Goal: Check status: Check status

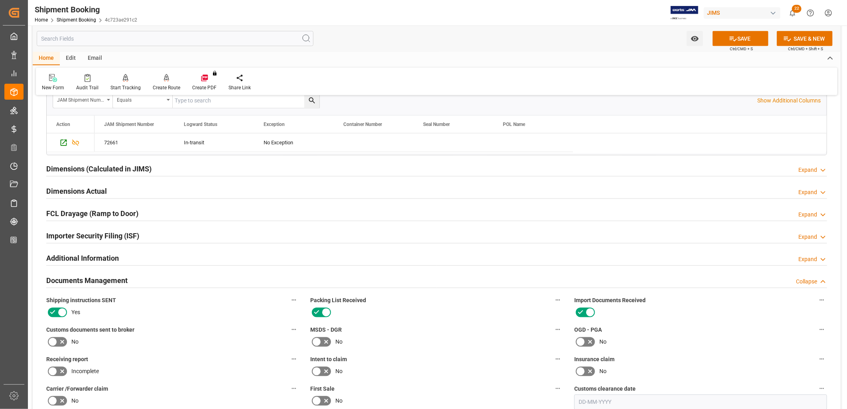
scroll to position [886, 0]
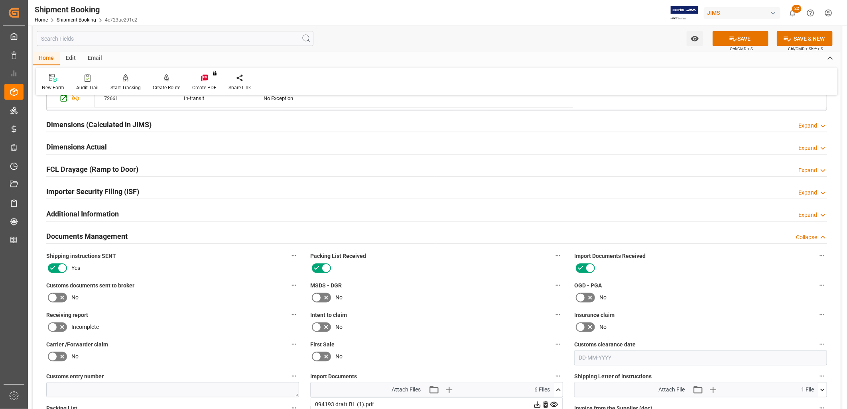
click at [557, 389] on icon at bounding box center [558, 390] width 4 height 2
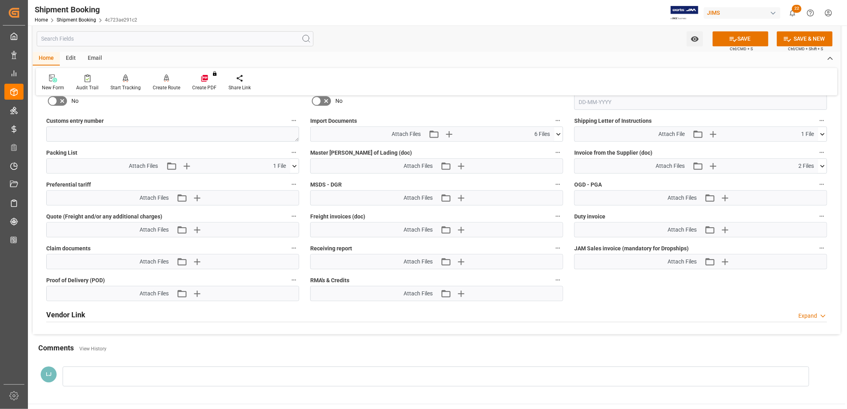
scroll to position [1152, 0]
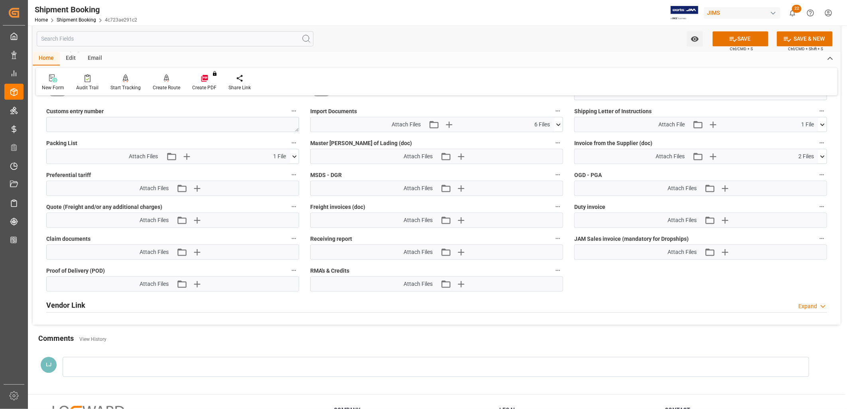
click at [560, 122] on icon at bounding box center [558, 124] width 8 height 8
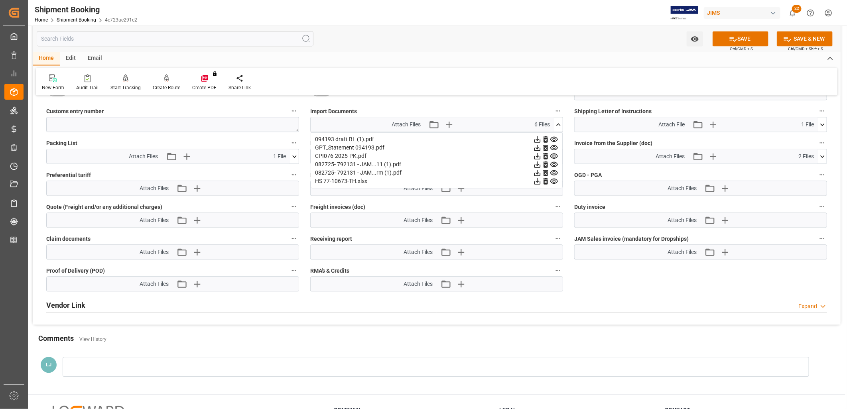
click at [558, 123] on icon at bounding box center [558, 124] width 4 height 2
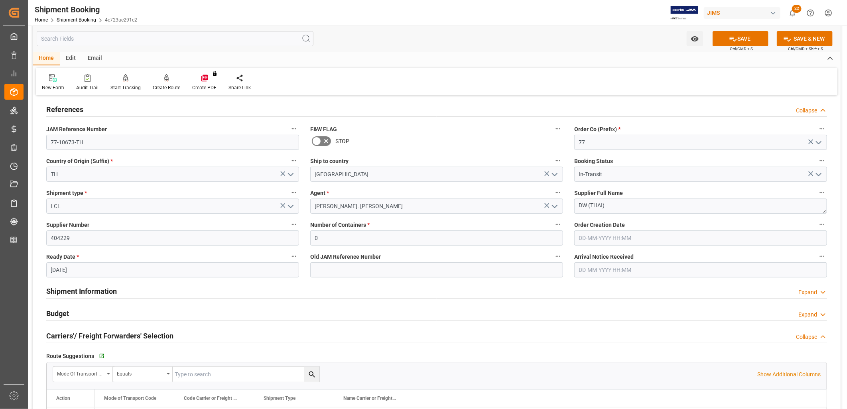
scroll to position [0, 0]
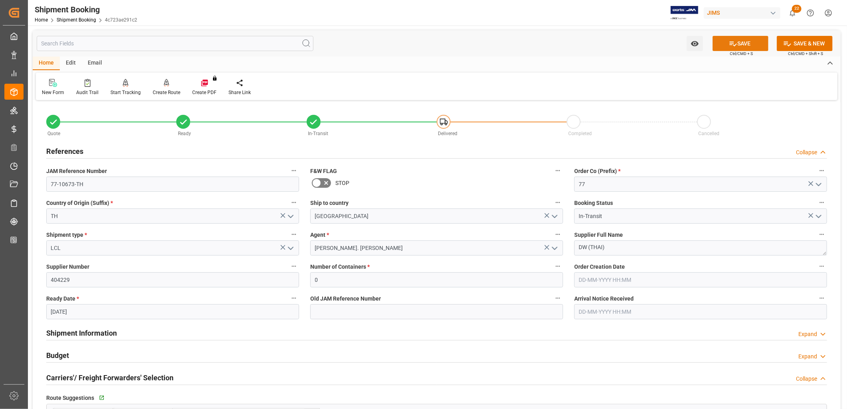
click at [746, 42] on button "SAVE" at bounding box center [741, 43] width 56 height 15
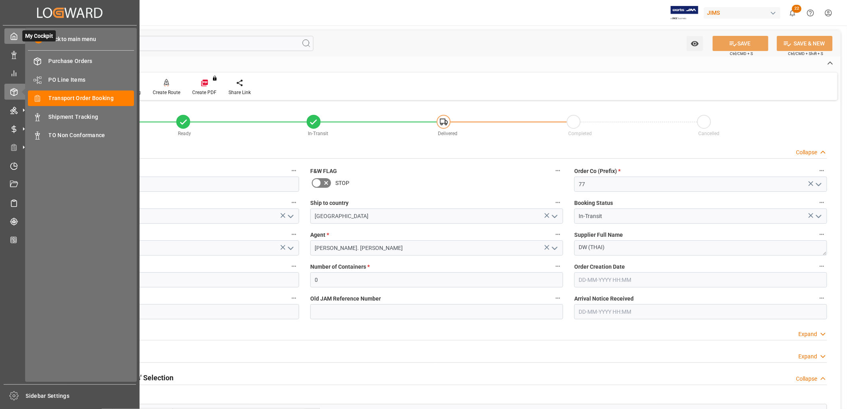
click at [14, 37] on icon at bounding box center [14, 36] width 8 height 8
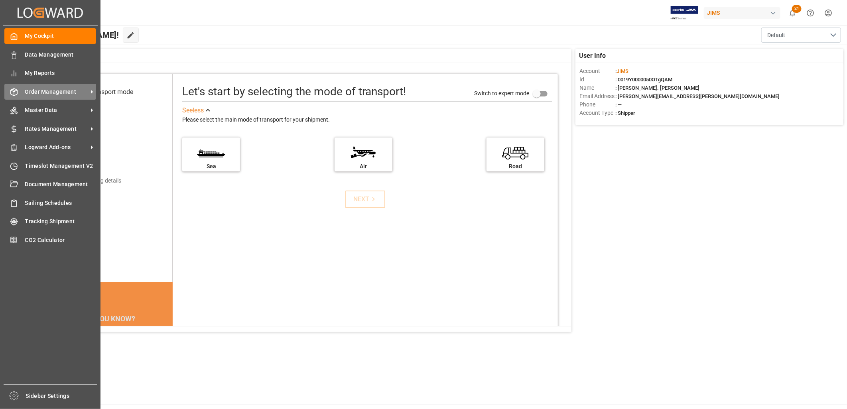
click at [61, 90] on span "Order Management" at bounding box center [56, 92] width 63 height 8
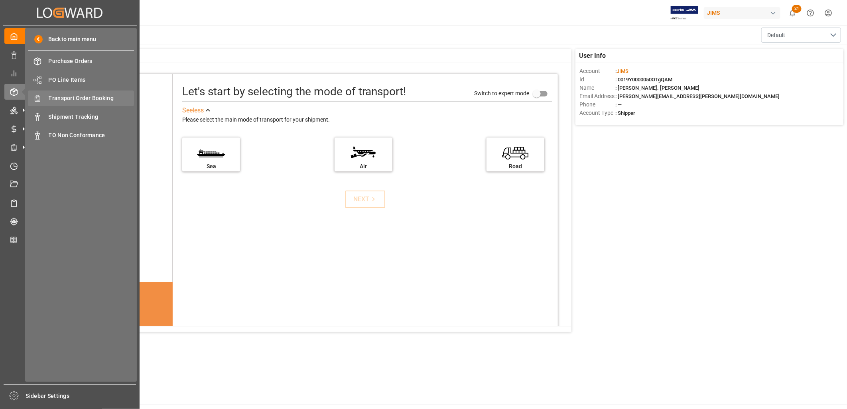
click at [99, 94] on span "Transport Order Booking" at bounding box center [92, 98] width 86 height 8
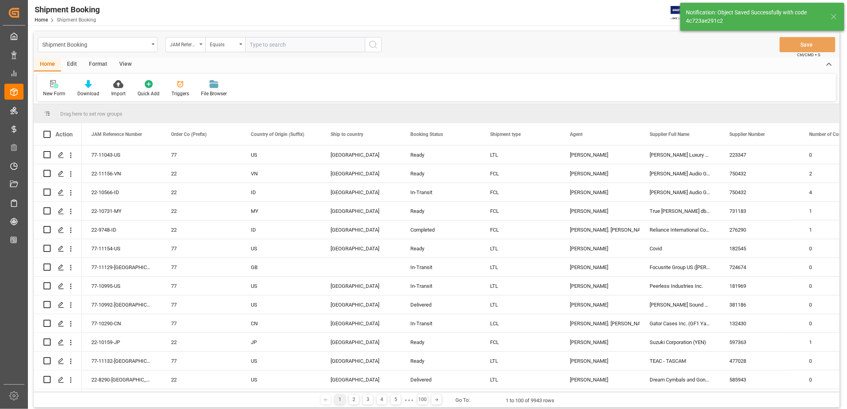
click at [255, 43] on input "text" at bounding box center [305, 44] width 120 height 15
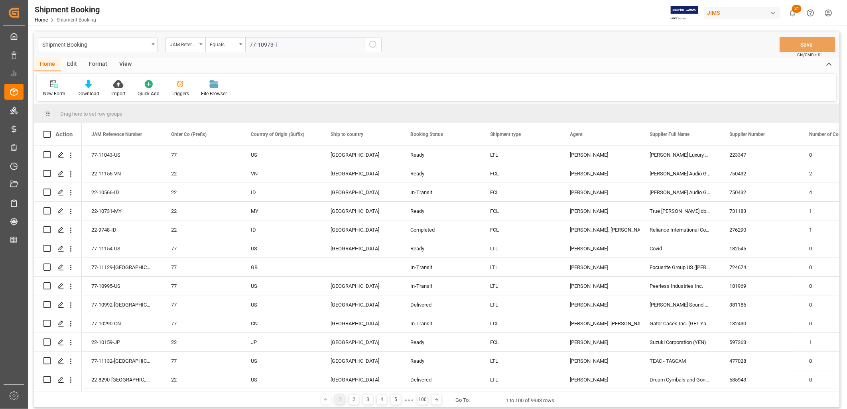
type input "77-10973-TW"
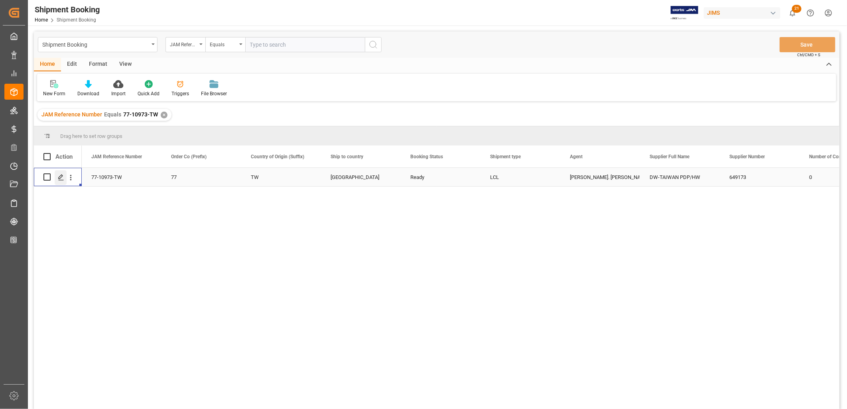
click at [61, 178] on icon "Press SPACE to select this row." at bounding box center [61, 177] width 6 height 6
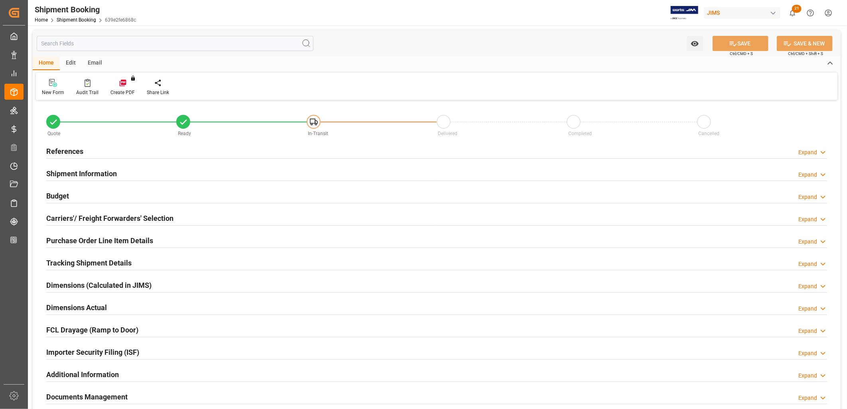
type input "0"
type input "[DATE]"
click at [70, 152] on h2 "References" at bounding box center [64, 151] width 37 height 11
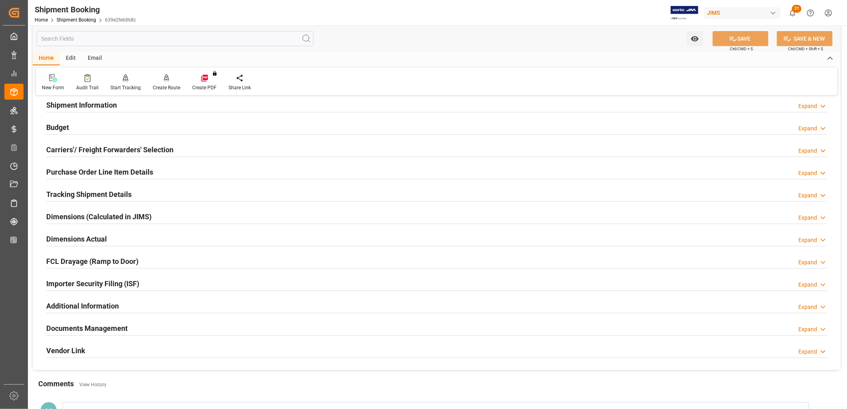
scroll to position [266, 0]
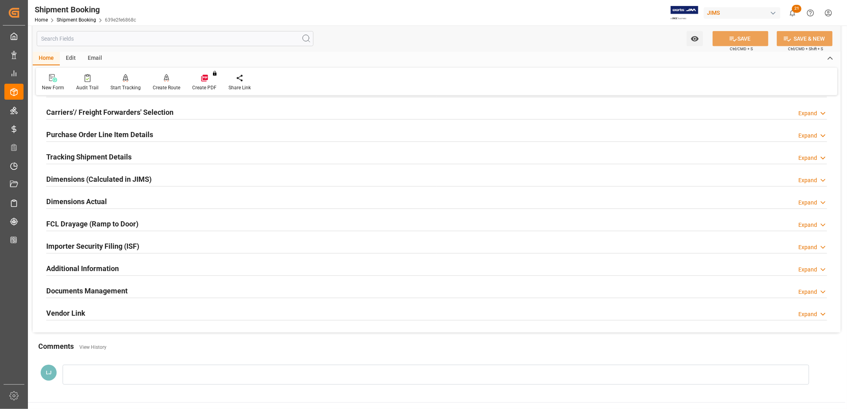
click at [117, 288] on h2 "Documents Management" at bounding box center [86, 291] width 81 height 11
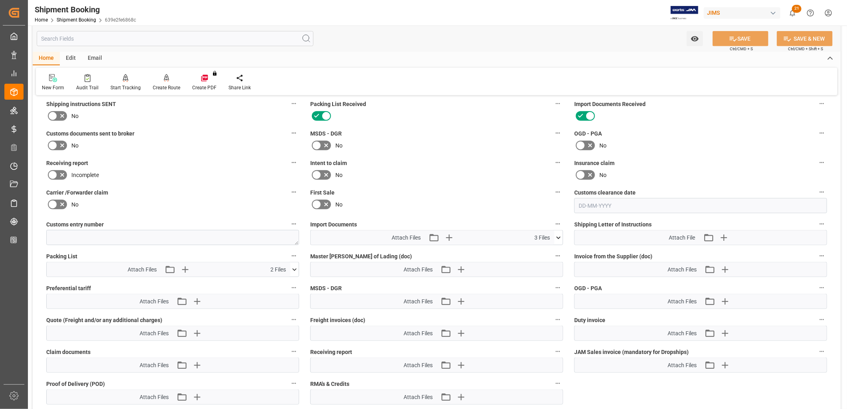
scroll to position [487, 0]
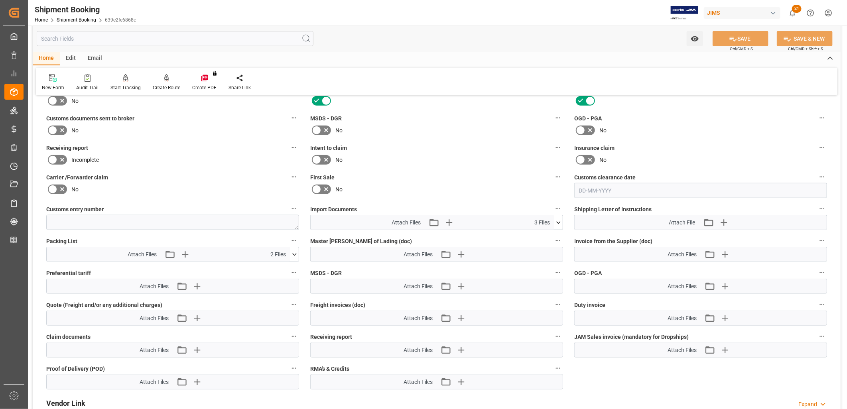
click at [560, 221] on icon at bounding box center [558, 223] width 8 height 8
click at [557, 220] on icon at bounding box center [558, 223] width 8 height 8
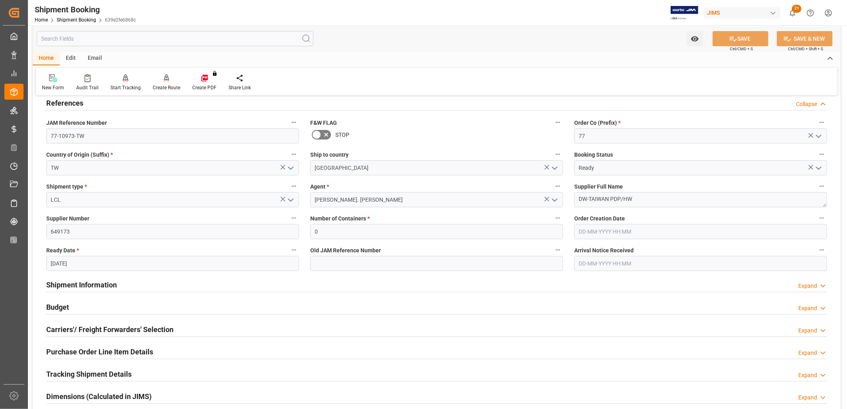
scroll to position [0, 0]
